Goal: Transaction & Acquisition: Purchase product/service

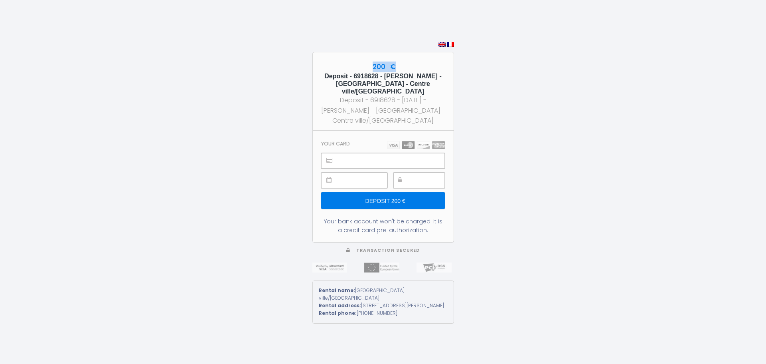
drag, startPoint x: 398, startPoint y: 71, endPoint x: 366, endPoint y: 71, distance: 31.1
click at [366, 71] on div "200 € Deposit - 6918628 - [PERSON_NAME] - [GEOGRAPHIC_DATA] ville/[GEOGRAPHIC_D…" at bounding box center [383, 91] width 141 height 78
drag, startPoint x: 371, startPoint y: 73, endPoint x: 402, endPoint y: 76, distance: 30.9
click at [402, 76] on div "200 € Deposit - 6918628 - [PERSON_NAME] - [GEOGRAPHIC_DATA] ville/[GEOGRAPHIC_D…" at bounding box center [383, 91] width 141 height 78
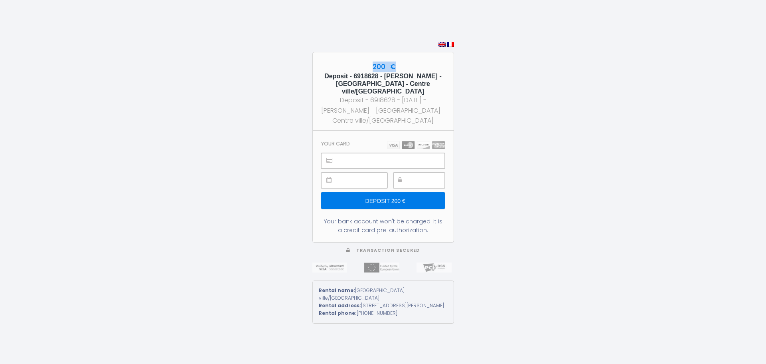
click at [402, 76] on div "200 € Deposit - 6918628 - [PERSON_NAME] - [GEOGRAPHIC_DATA] ville/[GEOGRAPHIC_D…" at bounding box center [383, 91] width 141 height 78
drag, startPoint x: 396, startPoint y: 76, endPoint x: 369, endPoint y: 75, distance: 27.2
click at [369, 75] on div "200 € Deposit - 6918628 - [PERSON_NAME] - [GEOGRAPHIC_DATA] ville/[GEOGRAPHIC_D…" at bounding box center [383, 91] width 141 height 78
click at [369, 73] on div "200 € Deposit - 6918628 - [PERSON_NAME] - [GEOGRAPHIC_DATA] ville/[GEOGRAPHIC_D…" at bounding box center [383, 91] width 141 height 78
click at [370, 36] on div "200 € Deposit - 6918628 - [PERSON_NAME] - [GEOGRAPHIC_DATA] ville/[GEOGRAPHIC_D…" at bounding box center [384, 182] width 142 height 364
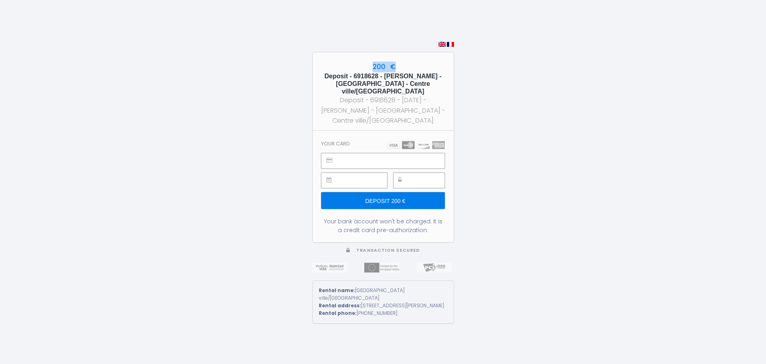
drag, startPoint x: 397, startPoint y: 71, endPoint x: 372, endPoint y: 73, distance: 25.2
click at [372, 73] on div "200 € Deposit - 6918628 - [PERSON_NAME] - [GEOGRAPHIC_DATA] ville/[GEOGRAPHIC_D…" at bounding box center [383, 91] width 141 height 78
click at [373, 43] on div "200 € Deposit - 6918628 - [PERSON_NAME] - [GEOGRAPHIC_DATA] ville/[GEOGRAPHIC_D…" at bounding box center [384, 182] width 142 height 364
